Goal: Information Seeking & Learning: Learn about a topic

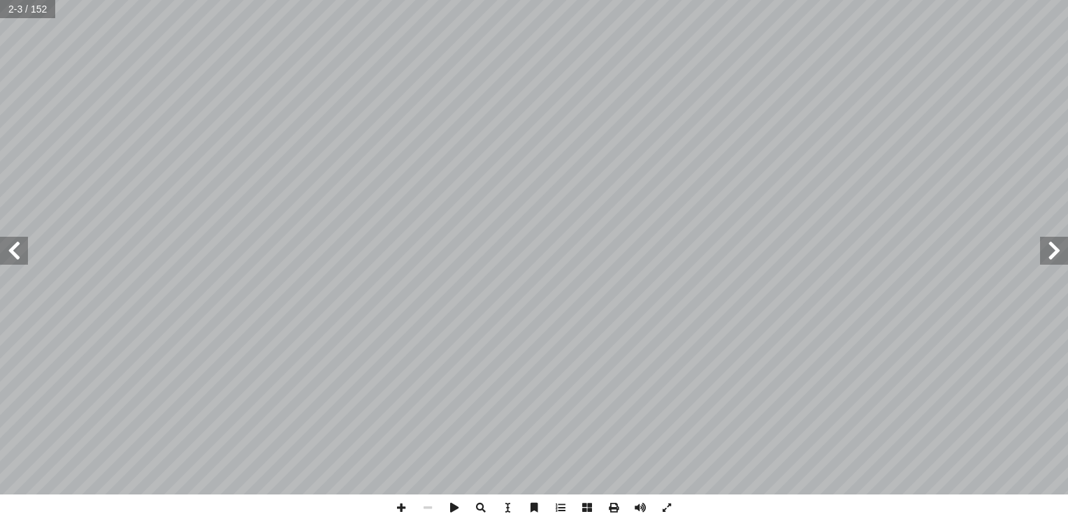
click at [1054, 254] on span at bounding box center [1054, 251] width 28 height 28
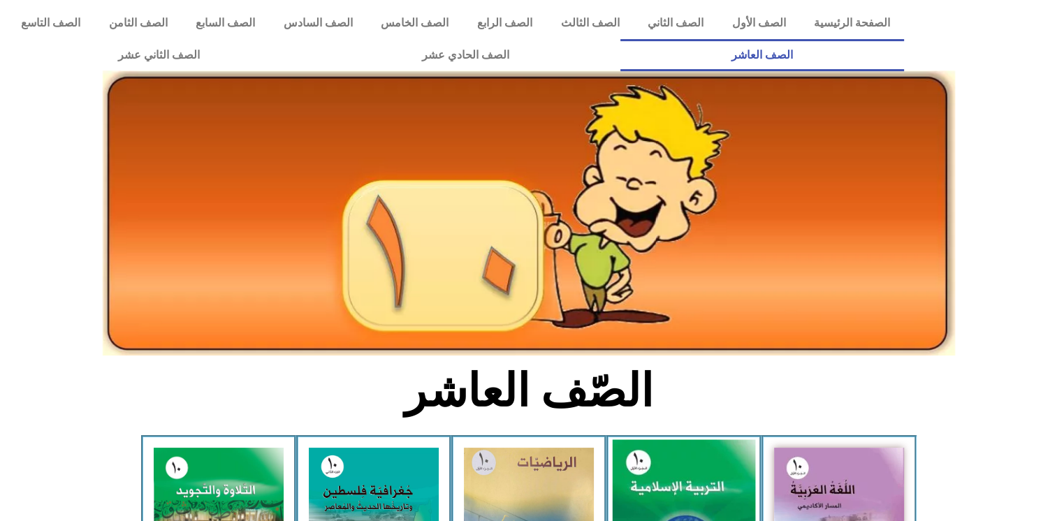
click at [670, 496] on img at bounding box center [683, 529] width 143 height 178
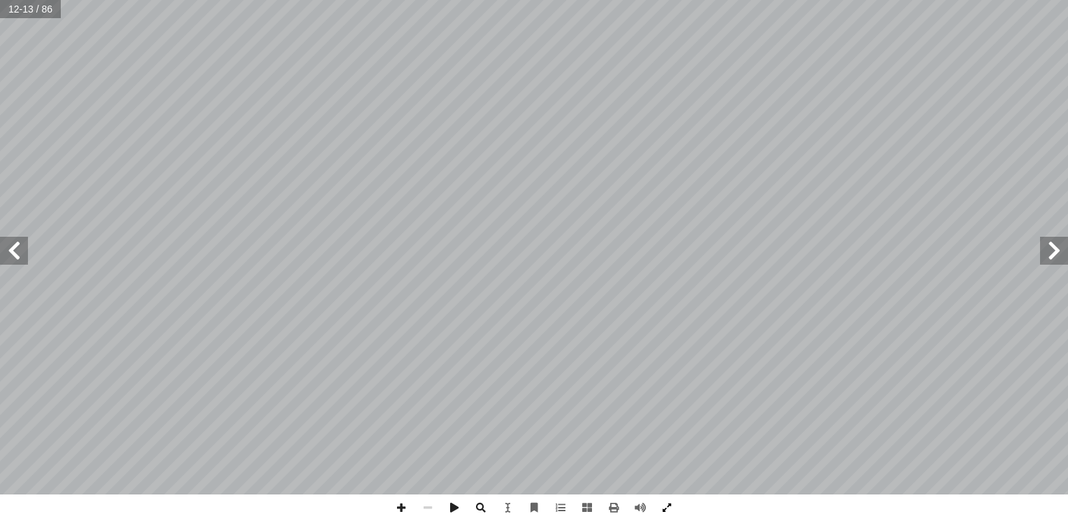
click at [665, 504] on span at bounding box center [666, 508] width 27 height 27
